Goal: Find specific page/section: Find specific page/section

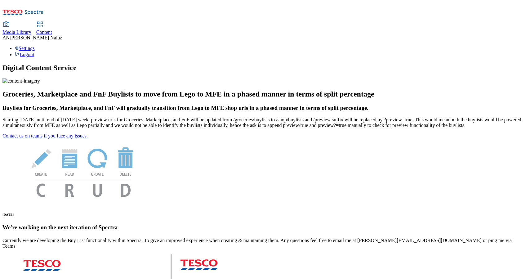
click at [52, 29] on span "Content" at bounding box center [44, 31] width 16 height 5
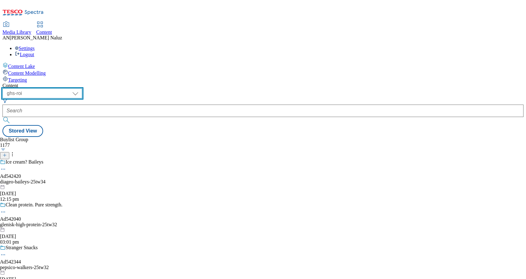
click at [82, 88] on select "ghs-roi ghs-uk" at bounding box center [42, 93] width 80 height 10
select select "ghs-uk"
click at [81, 88] on select "ghs-roi ghs-uk" at bounding box center [42, 93] width 80 height 10
